Goal: Use online tool/utility: Utilize a website feature to perform a specific function

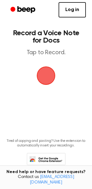
click at [48, 79] on span "button" at bounding box center [45, 75] width 17 height 17
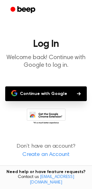
click at [52, 93] on button "Continue with Google" at bounding box center [46, 94] width 82 height 15
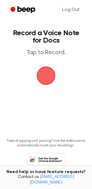
click at [44, 73] on span "button" at bounding box center [45, 75] width 17 height 17
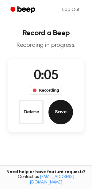
click at [58, 107] on button "Save" at bounding box center [60, 112] width 25 height 25
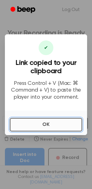
click at [56, 123] on button "OK" at bounding box center [46, 125] width 72 height 14
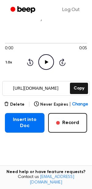
scroll to position [23, 0]
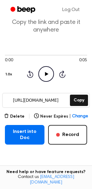
click at [44, 80] on icon "Play Audio" at bounding box center [46, 74] width 16 height 16
